Goal: Use online tool/utility

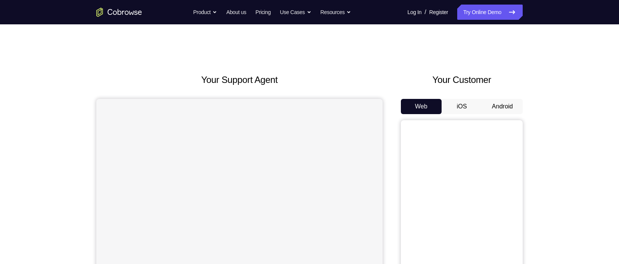
click at [484, 105] on button "Android" at bounding box center [502, 106] width 41 height 15
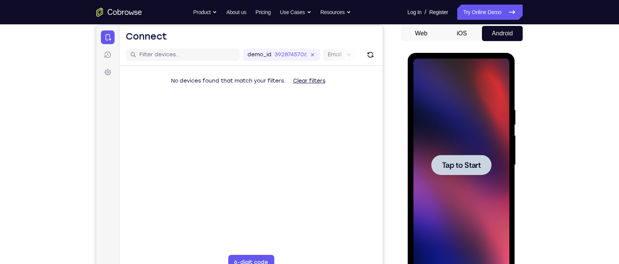
scroll to position [73, 0]
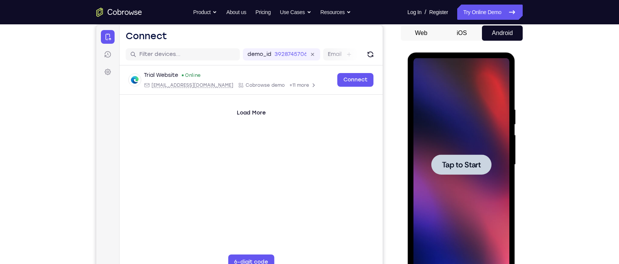
click at [447, 168] on span "Tap to Start" at bounding box center [460, 165] width 39 height 8
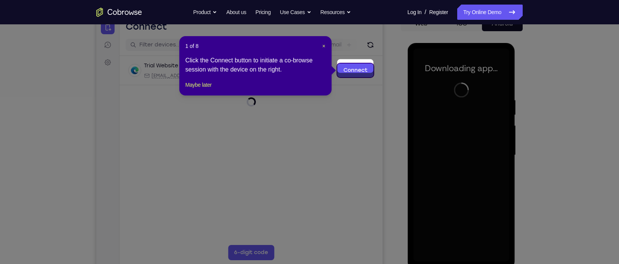
scroll to position [89, 0]
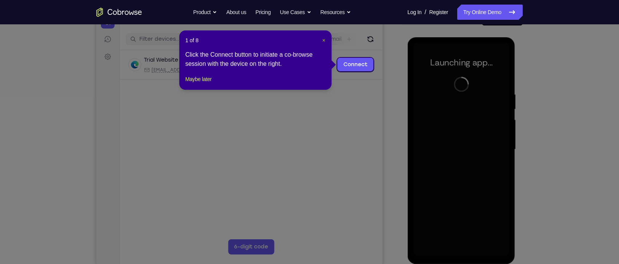
click at [323, 40] on span "×" at bounding box center [323, 40] width 3 height 6
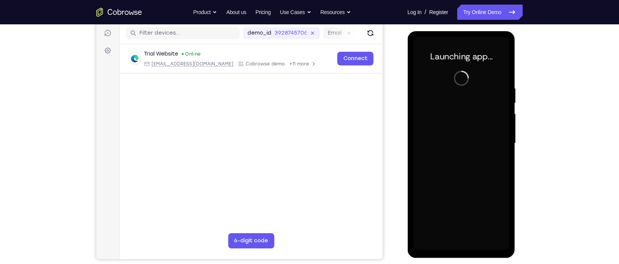
scroll to position [93, 0]
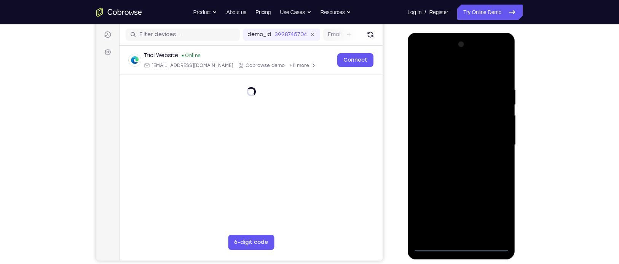
click at [463, 245] on div at bounding box center [461, 144] width 96 height 213
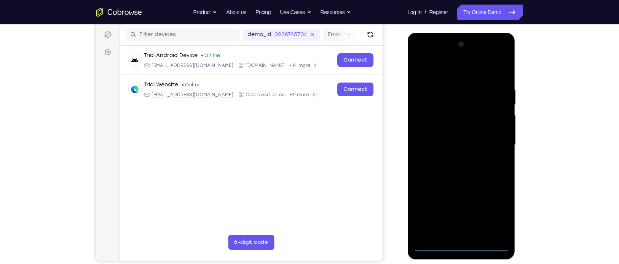
click at [497, 214] on div at bounding box center [461, 144] width 96 height 213
click at [428, 57] on div at bounding box center [461, 144] width 96 height 213
click at [492, 138] on div at bounding box center [461, 144] width 96 height 213
click at [456, 156] on div at bounding box center [461, 144] width 96 height 213
click at [446, 137] on div at bounding box center [461, 144] width 96 height 213
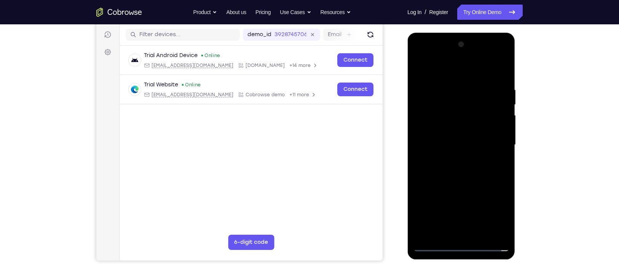
click at [433, 128] on div at bounding box center [461, 144] width 96 height 213
click at [439, 143] on div at bounding box center [461, 144] width 96 height 213
click at [454, 171] on div at bounding box center [461, 144] width 96 height 213
click at [502, 79] on div at bounding box center [461, 144] width 96 height 213
drag, startPoint x: 436, startPoint y: 72, endPoint x: 501, endPoint y: 67, distance: 65.6
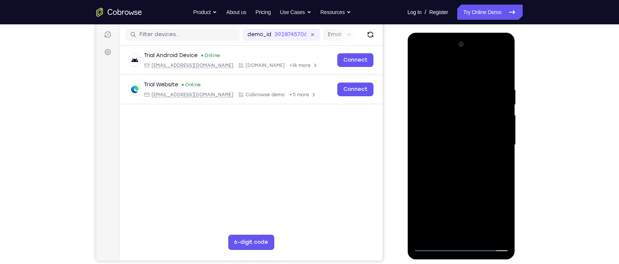
click at [501, 67] on div at bounding box center [461, 144] width 96 height 213
click at [502, 64] on div at bounding box center [461, 144] width 96 height 213
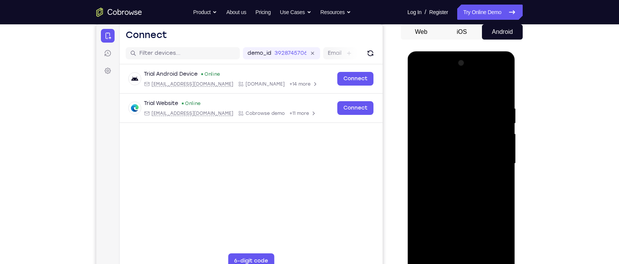
scroll to position [72, 0]
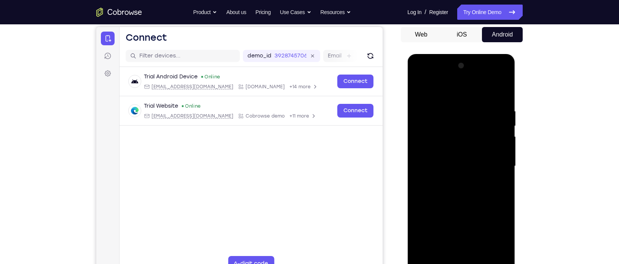
drag, startPoint x: 445, startPoint y: 103, endPoint x: 446, endPoint y: 218, distance: 114.9
click at [446, 218] on div at bounding box center [461, 166] width 96 height 213
drag, startPoint x: 462, startPoint y: 95, endPoint x: 457, endPoint y: 186, distance: 90.7
click at [457, 186] on div at bounding box center [461, 166] width 96 height 213
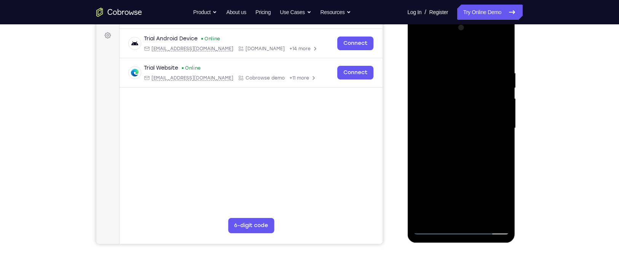
scroll to position [110, 0]
click at [421, 49] on div at bounding box center [461, 127] width 96 height 213
click at [449, 67] on div at bounding box center [461, 127] width 96 height 213
click at [501, 66] on div at bounding box center [461, 127] width 96 height 213
click at [501, 79] on div at bounding box center [461, 127] width 96 height 213
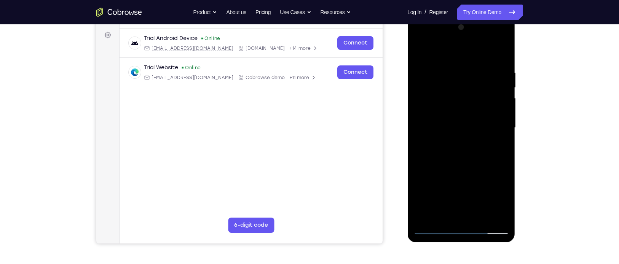
drag, startPoint x: 501, startPoint y: 79, endPoint x: 414, endPoint y: 89, distance: 87.3
click at [414, 89] on div at bounding box center [461, 127] width 96 height 213
drag, startPoint x: 502, startPoint y: 76, endPoint x: 433, endPoint y: 89, distance: 70.2
click at [433, 89] on div at bounding box center [461, 127] width 96 height 213
click at [505, 78] on div at bounding box center [461, 127] width 96 height 213
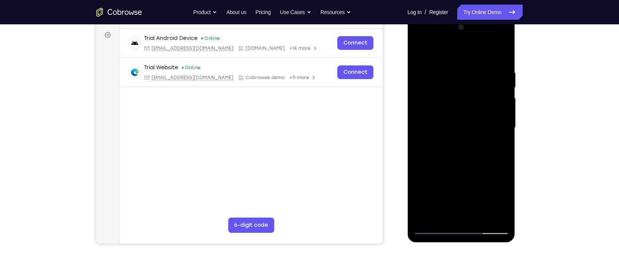
click at [502, 86] on div at bounding box center [461, 127] width 96 height 213
click at [500, 90] on div at bounding box center [461, 127] width 96 height 213
click at [499, 90] on div at bounding box center [461, 127] width 96 height 213
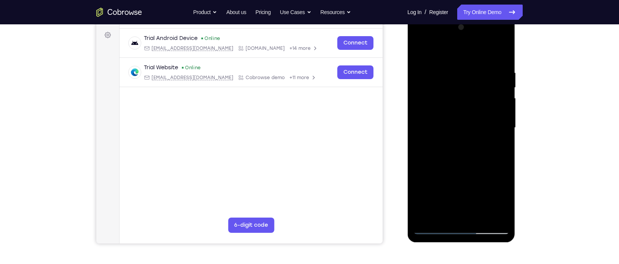
click at [499, 90] on div at bounding box center [461, 127] width 96 height 213
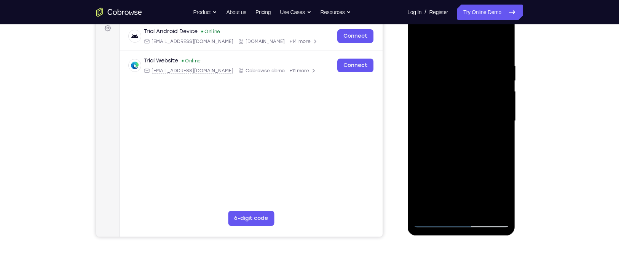
scroll to position [117, 0]
click at [499, 90] on div at bounding box center [461, 121] width 96 height 213
click at [468, 128] on div at bounding box center [461, 121] width 96 height 213
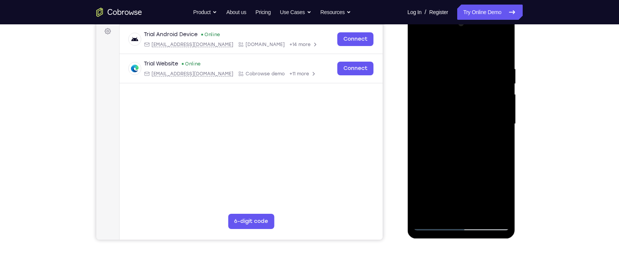
scroll to position [115, 0]
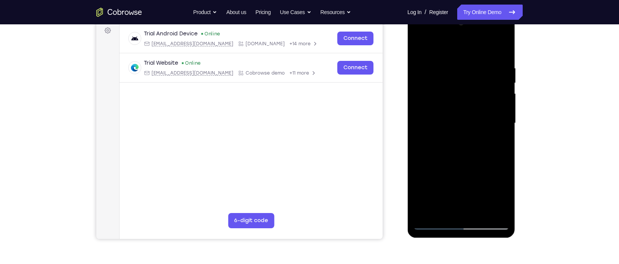
click at [497, 81] on div at bounding box center [461, 123] width 96 height 213
click at [423, 109] on div at bounding box center [461, 123] width 96 height 213
click at [500, 78] on div at bounding box center [461, 123] width 96 height 213
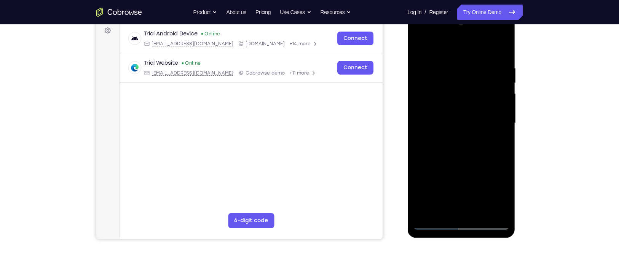
click at [500, 78] on div at bounding box center [461, 123] width 96 height 213
click at [419, 107] on div at bounding box center [461, 123] width 96 height 213
click at [498, 67] on div at bounding box center [461, 123] width 96 height 213
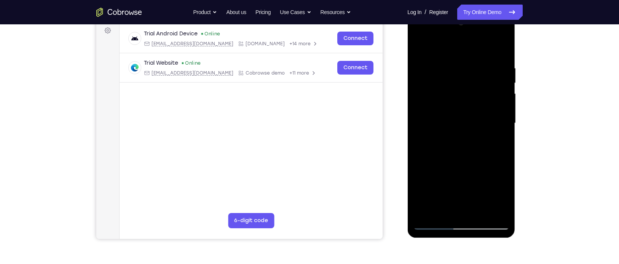
click at [504, 89] on div at bounding box center [461, 123] width 96 height 213
drag, startPoint x: 492, startPoint y: 104, endPoint x: 437, endPoint y: 115, distance: 56.0
click at [437, 115] on div at bounding box center [461, 123] width 96 height 213
drag, startPoint x: 420, startPoint y: 111, endPoint x: 478, endPoint y: 99, distance: 59.4
click at [478, 99] on div at bounding box center [461, 123] width 96 height 213
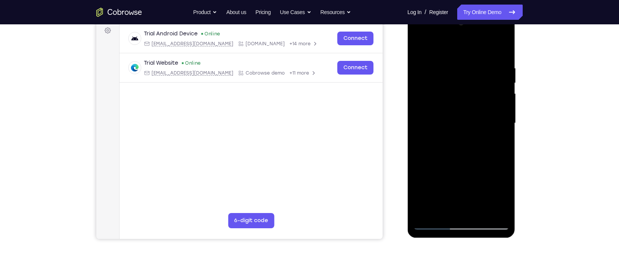
click at [478, 99] on div at bounding box center [461, 123] width 96 height 213
click at [493, 89] on div at bounding box center [461, 123] width 96 height 213
drag, startPoint x: 497, startPoint y: 89, endPoint x: 429, endPoint y: 99, distance: 68.5
click at [429, 99] on div at bounding box center [461, 123] width 96 height 213
drag, startPoint x: 495, startPoint y: 88, endPoint x: 418, endPoint y: 111, distance: 80.3
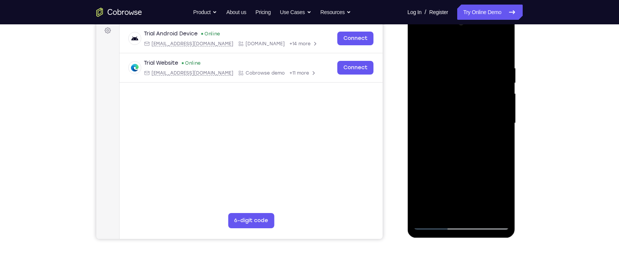
click at [418, 111] on div at bounding box center [461, 123] width 96 height 213
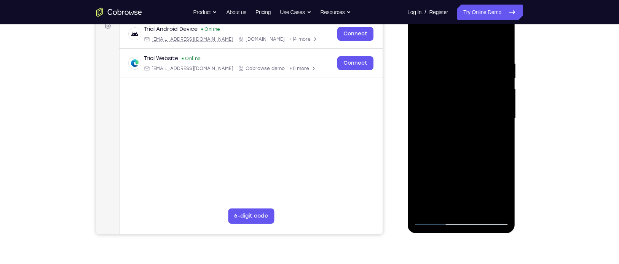
scroll to position [119, 0]
drag, startPoint x: 497, startPoint y: 80, endPoint x: 425, endPoint y: 97, distance: 74.3
click at [425, 97] on div at bounding box center [461, 119] width 96 height 213
click at [479, 95] on div at bounding box center [461, 119] width 96 height 213
click at [493, 76] on div at bounding box center [461, 119] width 96 height 213
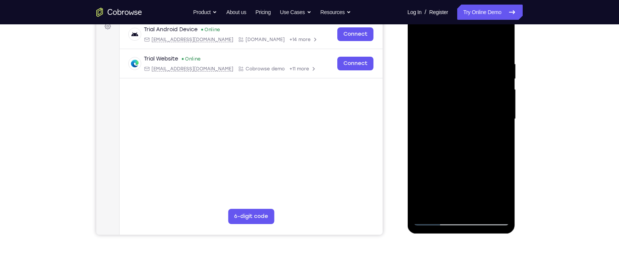
click at [498, 54] on div at bounding box center [461, 119] width 96 height 213
click at [502, 69] on div at bounding box center [461, 119] width 96 height 213
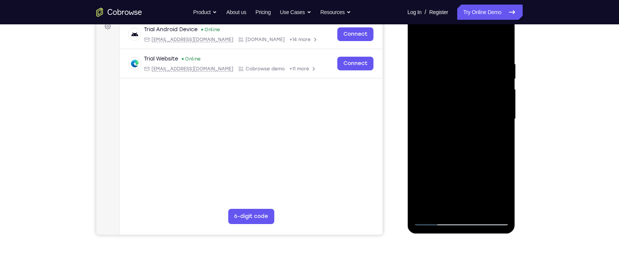
click at [502, 69] on div at bounding box center [461, 119] width 96 height 213
click at [500, 72] on div at bounding box center [461, 119] width 96 height 213
drag, startPoint x: 494, startPoint y: 67, endPoint x: 437, endPoint y: 84, distance: 59.5
click at [437, 84] on div at bounding box center [461, 119] width 96 height 213
drag, startPoint x: 502, startPoint y: 68, endPoint x: 438, endPoint y: 82, distance: 64.6
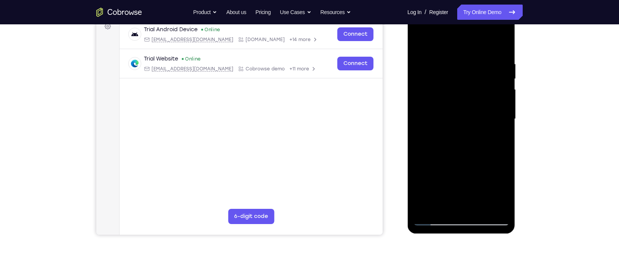
click at [438, 82] on div at bounding box center [461, 119] width 96 height 213
click at [499, 43] on div at bounding box center [461, 119] width 96 height 213
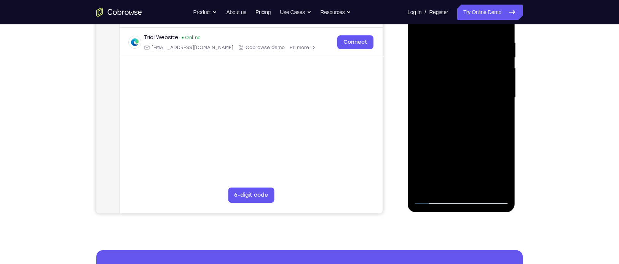
scroll to position [141, 0]
click at [480, 188] on div at bounding box center [461, 97] width 96 height 213
click at [461, 135] on div at bounding box center [461, 97] width 96 height 213
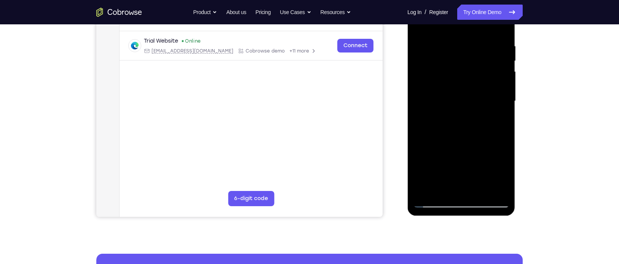
scroll to position [137, 0]
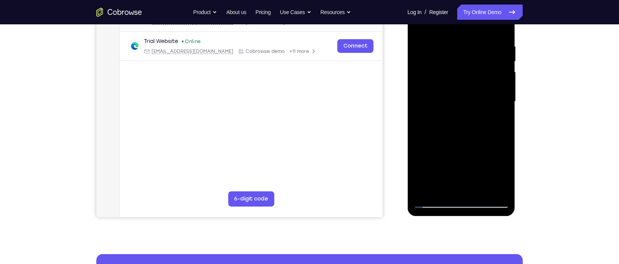
click at [505, 60] on div at bounding box center [461, 101] width 96 height 213
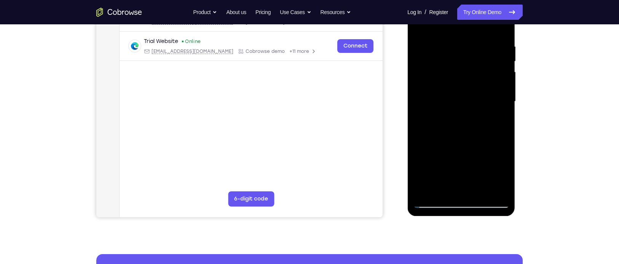
click at [505, 60] on div at bounding box center [461, 101] width 96 height 213
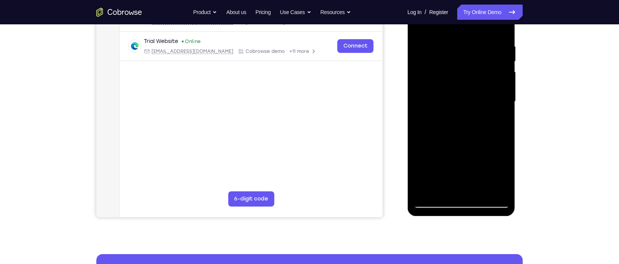
click at [505, 60] on div at bounding box center [461, 101] width 96 height 213
click at [418, 59] on div at bounding box center [461, 101] width 96 height 213
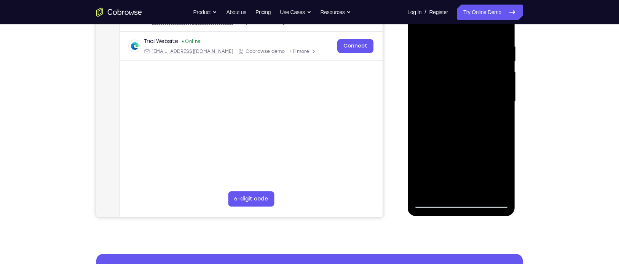
click at [418, 59] on div at bounding box center [461, 101] width 96 height 213
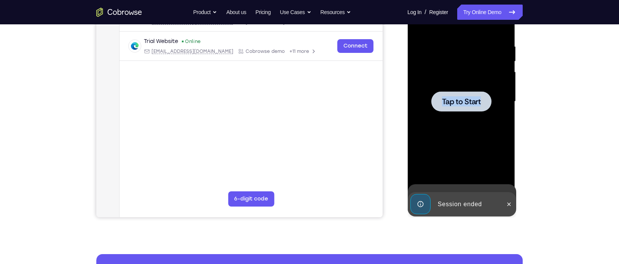
click at [418, 59] on div at bounding box center [461, 101] width 96 height 213
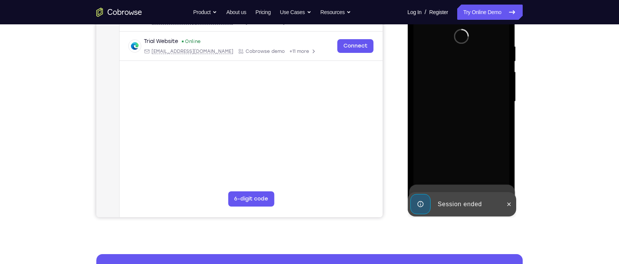
drag, startPoint x: 418, startPoint y: 59, endPoint x: 437, endPoint y: 67, distance: 20.6
click at [437, 67] on div at bounding box center [461, 101] width 96 height 213
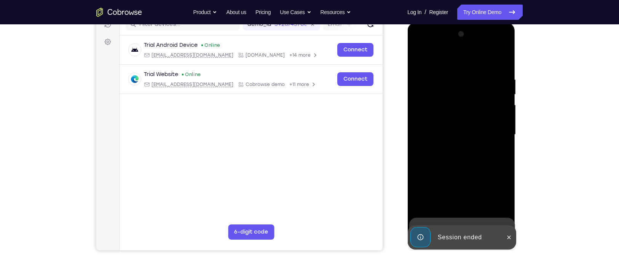
scroll to position [104, 0]
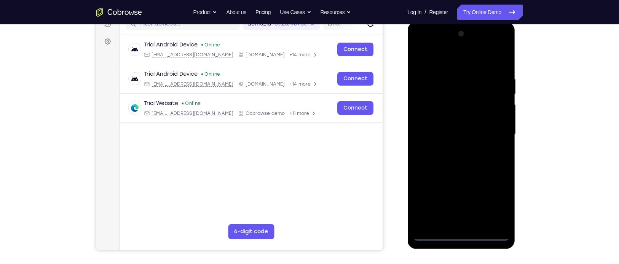
click at [461, 232] on div at bounding box center [461, 134] width 96 height 213
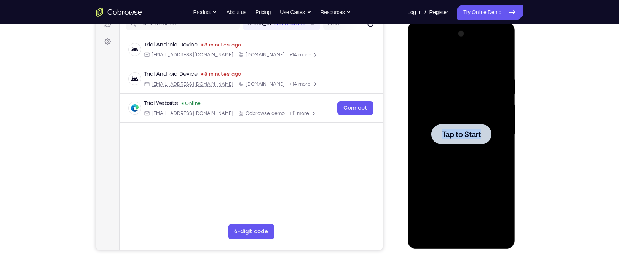
click at [460, 128] on div at bounding box center [461, 134] width 60 height 20
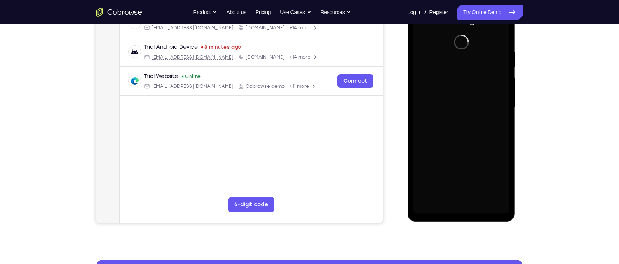
scroll to position [132, 0]
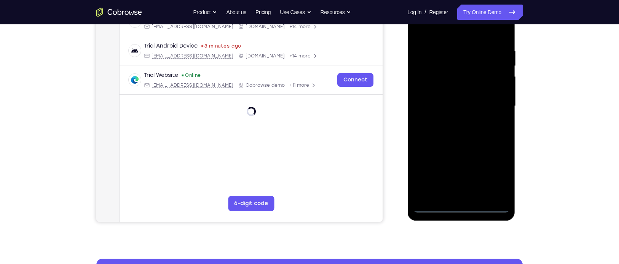
click at [458, 202] on div at bounding box center [461, 106] width 96 height 213
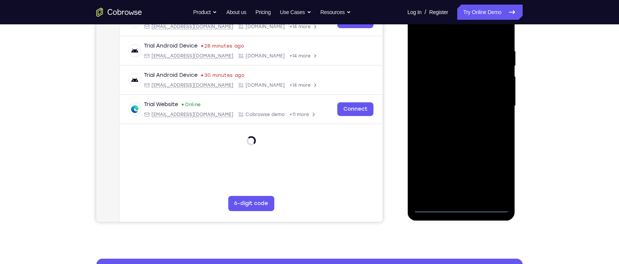
click at [458, 207] on div at bounding box center [461, 106] width 96 height 213
click at [495, 170] on div at bounding box center [461, 106] width 96 height 213
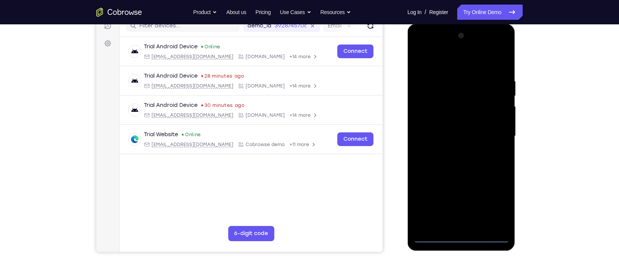
scroll to position [105, 0]
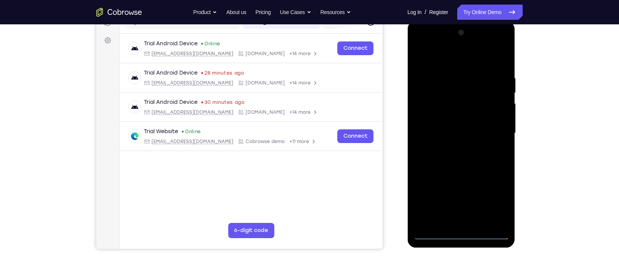
click at [432, 45] on div at bounding box center [461, 133] width 96 height 213
click at [497, 127] on div at bounding box center [461, 133] width 96 height 213
click at [455, 143] on div at bounding box center [461, 133] width 96 height 213
click at [453, 116] on div at bounding box center [461, 133] width 96 height 213
click at [432, 126] on div at bounding box center [461, 133] width 96 height 213
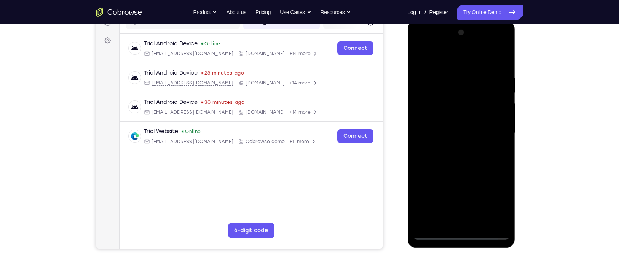
scroll to position [111, 0]
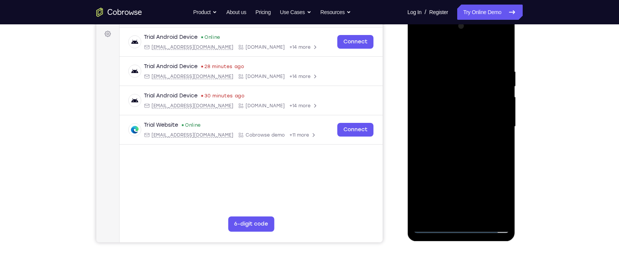
click at [447, 141] on div at bounding box center [461, 126] width 96 height 213
click at [463, 108] on div at bounding box center [461, 126] width 96 height 213
drag, startPoint x: 443, startPoint y: 166, endPoint x: 457, endPoint y: 103, distance: 64.3
click at [457, 103] on div at bounding box center [461, 126] width 96 height 213
click at [420, 162] on div at bounding box center [461, 126] width 96 height 213
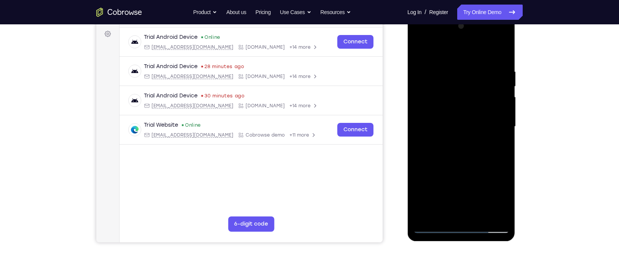
click at [428, 160] on div at bounding box center [461, 126] width 96 height 213
click at [420, 50] on div at bounding box center [461, 126] width 96 height 213
drag, startPoint x: 447, startPoint y: 157, endPoint x: 461, endPoint y: 122, distance: 37.2
click at [461, 122] on div at bounding box center [461, 126] width 96 height 213
click at [505, 98] on div at bounding box center [461, 126] width 96 height 213
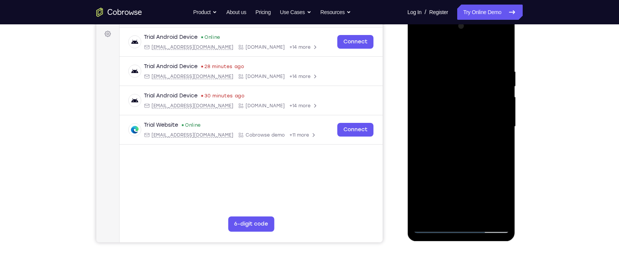
click at [505, 98] on div at bounding box center [461, 126] width 96 height 213
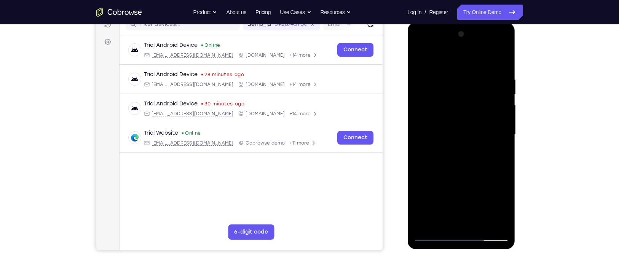
scroll to position [104, 0]
drag, startPoint x: 470, startPoint y: 140, endPoint x: 477, endPoint y: 53, distance: 87.5
click at [477, 53] on div at bounding box center [461, 134] width 96 height 213
drag, startPoint x: 469, startPoint y: 149, endPoint x: 476, endPoint y: 75, distance: 74.1
click at [476, 75] on div at bounding box center [461, 134] width 96 height 213
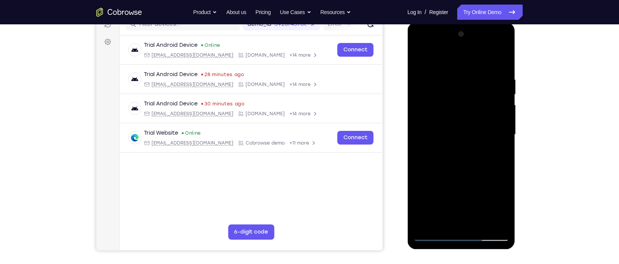
click at [419, 194] on div at bounding box center [461, 134] width 96 height 213
click at [505, 122] on div at bounding box center [461, 134] width 96 height 213
drag, startPoint x: 467, startPoint y: 165, endPoint x: 487, endPoint y: 26, distance: 140.3
click at [487, 26] on div at bounding box center [461, 135] width 108 height 227
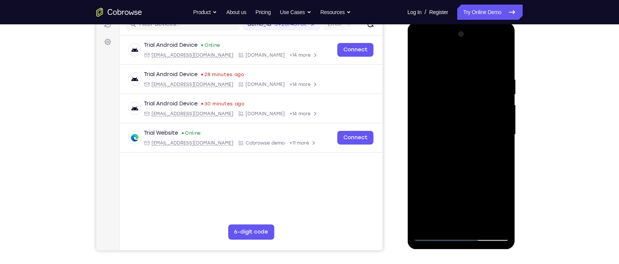
drag, startPoint x: 463, startPoint y: 142, endPoint x: 473, endPoint y: 66, distance: 76.4
click at [473, 66] on div at bounding box center [461, 134] width 96 height 213
drag, startPoint x: 452, startPoint y: 123, endPoint x: 483, endPoint y: -14, distance: 140.7
click at [483, 22] on html "Online web based iOS Simulators and Android Emulators. Run iPhone, iPad, Mobile…" at bounding box center [461, 136] width 108 height 228
drag, startPoint x: 447, startPoint y: 147, endPoint x: 472, endPoint y: 52, distance: 98.3
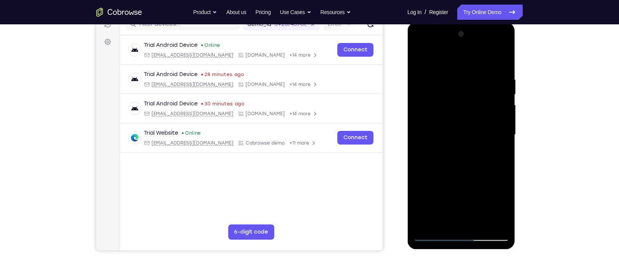
click at [472, 52] on div at bounding box center [461, 134] width 96 height 213
drag, startPoint x: 446, startPoint y: 166, endPoint x: 449, endPoint y: 112, distance: 53.3
click at [449, 112] on div at bounding box center [461, 134] width 96 height 213
drag, startPoint x: 453, startPoint y: 158, endPoint x: 455, endPoint y: 137, distance: 20.2
click at [455, 137] on div at bounding box center [461, 134] width 96 height 213
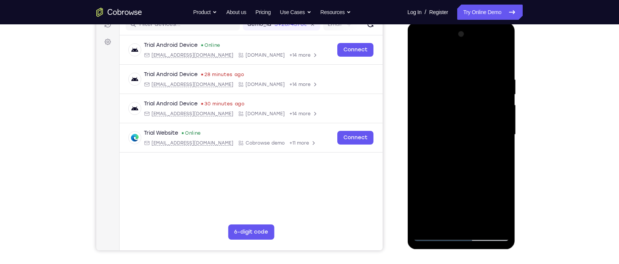
click at [502, 121] on div at bounding box center [461, 134] width 96 height 213
click at [418, 191] on div at bounding box center [461, 134] width 96 height 213
drag, startPoint x: 453, startPoint y: 185, endPoint x: 453, endPoint y: 91, distance: 93.2
click at [453, 91] on div at bounding box center [461, 134] width 96 height 213
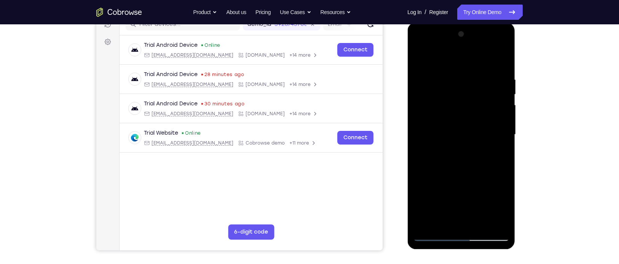
drag, startPoint x: 446, startPoint y: 168, endPoint x: 459, endPoint y: 65, distance: 103.6
click at [459, 65] on div at bounding box center [461, 134] width 96 height 213
drag, startPoint x: 445, startPoint y: 191, endPoint x: 463, endPoint y: 94, distance: 98.6
click at [463, 94] on div at bounding box center [461, 134] width 96 height 213
click at [422, 174] on div at bounding box center [461, 134] width 96 height 213
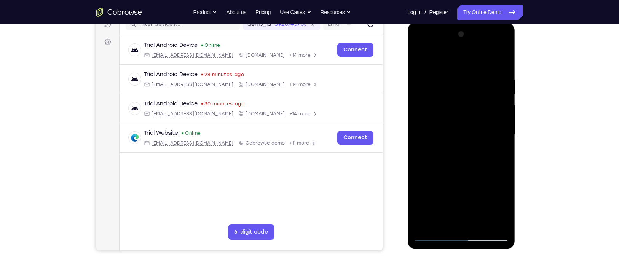
drag, startPoint x: 443, startPoint y: 173, endPoint x: 449, endPoint y: 83, distance: 90.8
click at [449, 83] on div at bounding box center [461, 134] width 96 height 213
drag, startPoint x: 442, startPoint y: 186, endPoint x: 468, endPoint y: 76, distance: 113.5
click at [468, 76] on div at bounding box center [461, 134] width 96 height 213
drag, startPoint x: 433, startPoint y: 191, endPoint x: 456, endPoint y: 62, distance: 131.5
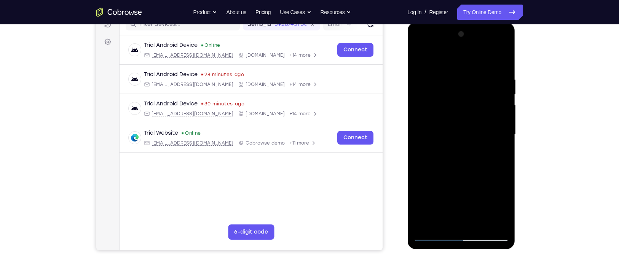
click at [456, 62] on div at bounding box center [461, 134] width 96 height 213
click at [503, 102] on div at bounding box center [461, 134] width 96 height 213
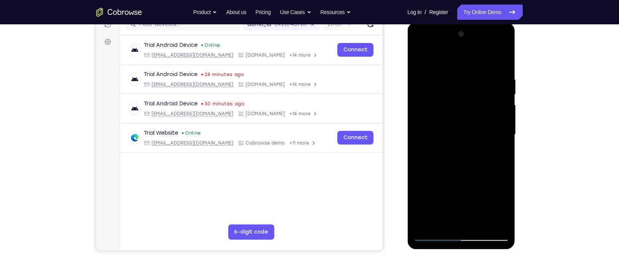
click at [503, 102] on div at bounding box center [461, 134] width 96 height 213
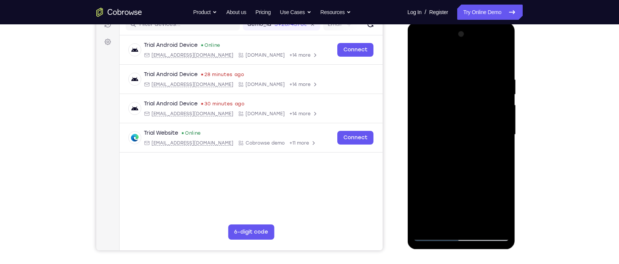
drag, startPoint x: 468, startPoint y: 135, endPoint x: 481, endPoint y: 52, distance: 83.9
click at [481, 52] on div at bounding box center [461, 134] width 96 height 213
drag, startPoint x: 467, startPoint y: 147, endPoint x: 471, endPoint y: 123, distance: 24.3
click at [471, 123] on div at bounding box center [461, 134] width 96 height 213
drag, startPoint x: 456, startPoint y: 149, endPoint x: 476, endPoint y: 64, distance: 87.6
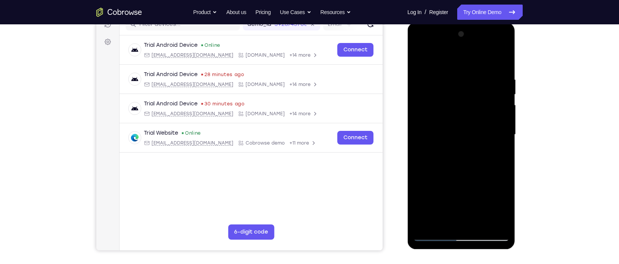
click at [476, 64] on div at bounding box center [461, 134] width 96 height 213
drag, startPoint x: 472, startPoint y: 127, endPoint x: 489, endPoint y: 29, distance: 99.2
click at [489, 29] on div at bounding box center [461, 134] width 96 height 213
drag, startPoint x: 479, startPoint y: 173, endPoint x: 495, endPoint y: 74, distance: 100.5
click at [495, 74] on div at bounding box center [461, 134] width 96 height 213
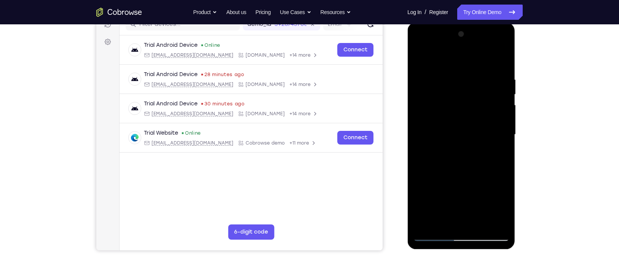
drag, startPoint x: 468, startPoint y: 203, endPoint x: 479, endPoint y: 49, distance: 153.8
click at [479, 49] on div at bounding box center [461, 134] width 96 height 213
drag, startPoint x: 467, startPoint y: 124, endPoint x: 476, endPoint y: 59, distance: 64.9
click at [476, 59] on div at bounding box center [461, 134] width 96 height 213
drag, startPoint x: 463, startPoint y: 143, endPoint x: 468, endPoint y: 48, distance: 95.7
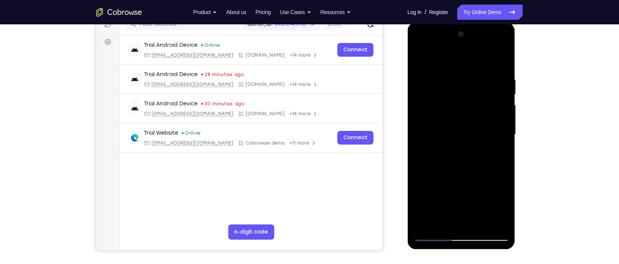
click at [468, 48] on div at bounding box center [461, 134] width 96 height 213
drag, startPoint x: 451, startPoint y: 165, endPoint x: 487, endPoint y: 28, distance: 142.1
click at [487, 28] on div at bounding box center [461, 134] width 96 height 213
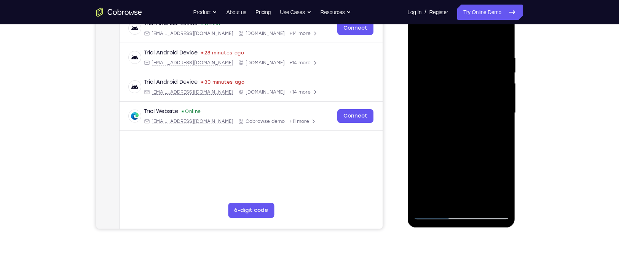
click at [425, 204] on div at bounding box center [461, 112] width 96 height 213
click at [472, 51] on div at bounding box center [461, 112] width 96 height 213
click at [499, 73] on div at bounding box center [461, 112] width 96 height 213
click at [468, 198] on div at bounding box center [461, 112] width 96 height 213
click at [502, 97] on div at bounding box center [461, 112] width 96 height 213
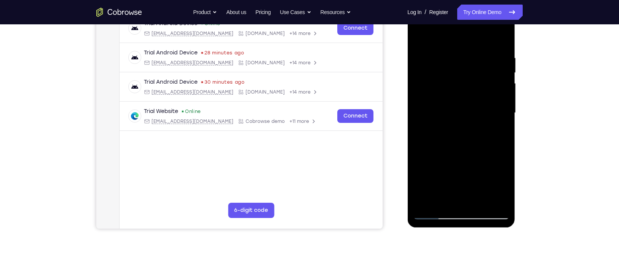
click at [502, 88] on div at bounding box center [461, 112] width 96 height 213
